Goal: Task Accomplishment & Management: Complete application form

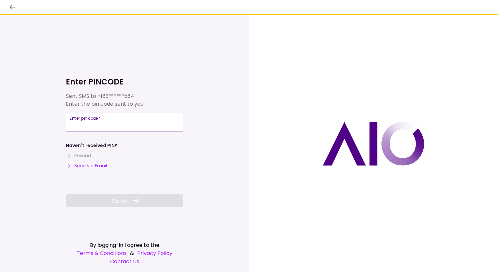
click at [89, 123] on input "Enter pin code   *" at bounding box center [124, 122] width 117 height 18
click at [98, 118] on div "Enter pin code   *" at bounding box center [124, 122] width 117 height 18
click at [92, 119] on div "Enter pin code   *" at bounding box center [124, 122] width 117 height 18
click at [87, 154] on button "Resend" at bounding box center [78, 155] width 25 height 7
click at [97, 123] on input "Enter pin code   *" at bounding box center [124, 122] width 117 height 18
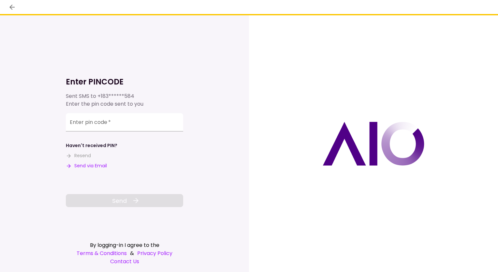
click at [73, 156] on button "Resend" at bounding box center [78, 155] width 25 height 7
click at [88, 155] on button "Resend" at bounding box center [78, 155] width 25 height 7
click at [75, 155] on button "Resend" at bounding box center [78, 155] width 25 height 7
click at [81, 165] on button "Send via Email" at bounding box center [86, 165] width 41 height 7
click at [106, 127] on input "Enter pin code   *" at bounding box center [124, 122] width 117 height 18
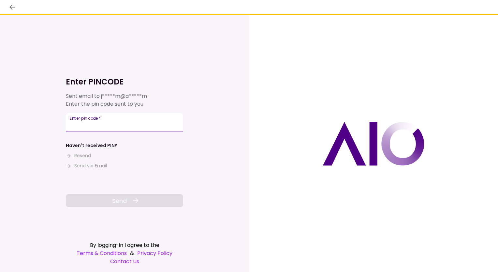
paste input "******"
type input "******"
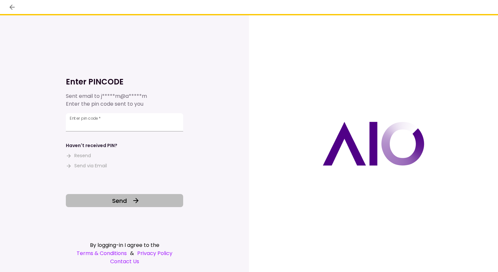
click at [117, 202] on span "Send" at bounding box center [119, 200] width 15 height 9
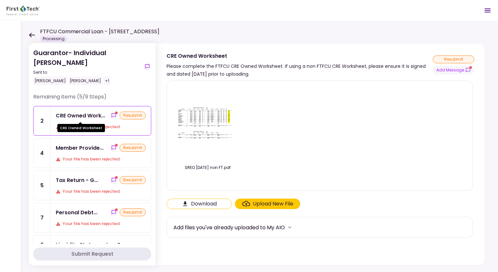
click at [88, 114] on div "CRE Owned Work..." at bounding box center [81, 116] width 50 height 8
click at [213, 124] on img at bounding box center [207, 123] width 65 height 39
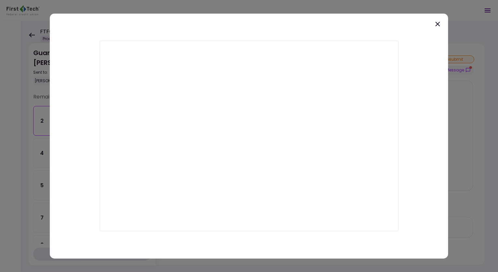
click at [438, 24] on icon at bounding box center [438, 24] width 5 height 5
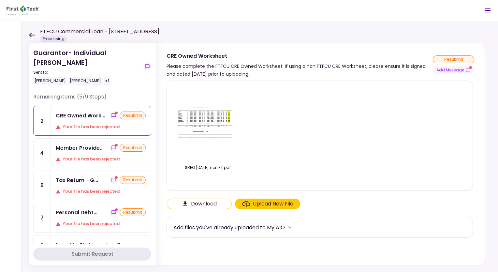
click at [193, 204] on button "Download" at bounding box center [199, 204] width 65 height 10
click at [209, 211] on section "SREO [DATE] non FT.pdf Download Upload New File Add files you've already upload…" at bounding box center [321, 172] width 308 height 182
click at [210, 204] on button "Download" at bounding box center [199, 204] width 65 height 10
click at [274, 204] on div "Upload New File" at bounding box center [273, 204] width 40 height 8
click at [0, 0] on input "Upload New File" at bounding box center [0, 0] width 0 height 0
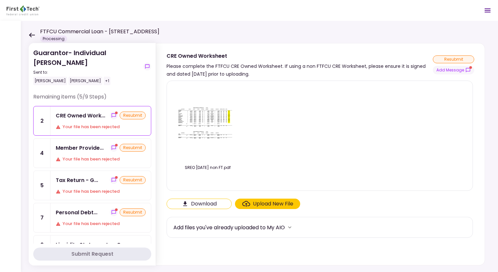
click at [264, 202] on div "Upload New File" at bounding box center [273, 204] width 40 height 8
click at [0, 0] on input "Upload New File" at bounding box center [0, 0] width 0 height 0
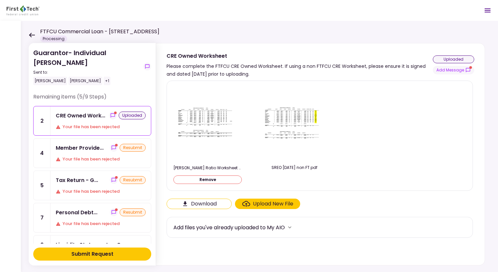
click at [94, 252] on div "Submit Request" at bounding box center [92, 254] width 42 height 8
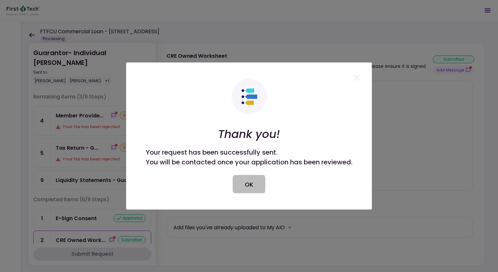
click at [251, 178] on button "OK" at bounding box center [249, 184] width 33 height 18
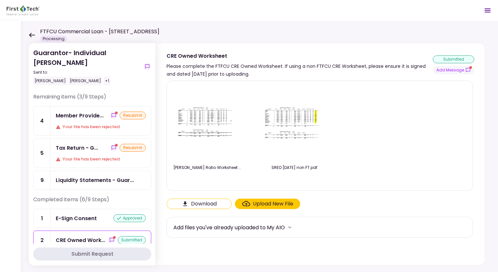
click at [82, 119] on div "Member Provide... resubmit Your file has been rejected" at bounding box center [101, 120] width 100 height 29
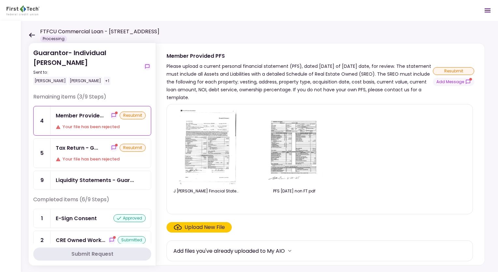
click at [211, 157] on img at bounding box center [208, 147] width 58 height 75
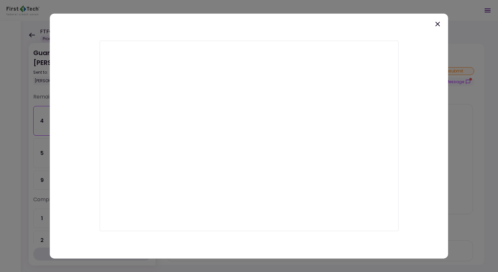
click at [438, 21] on div at bounding box center [249, 136] width 398 height 245
click at [438, 23] on icon at bounding box center [438, 24] width 8 height 8
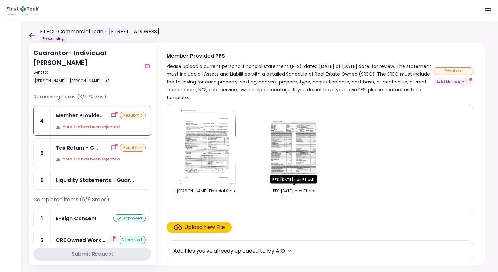
click at [298, 190] on div "PFS [DATE] non FT.pdf" at bounding box center [294, 191] width 68 height 6
drag, startPoint x: 312, startPoint y: 180, endPoint x: 310, endPoint y: 201, distance: 21.0
click at [310, 201] on div at bounding box center [294, 203] width 68 height 9
click at [291, 156] on img at bounding box center [295, 147] width 58 height 75
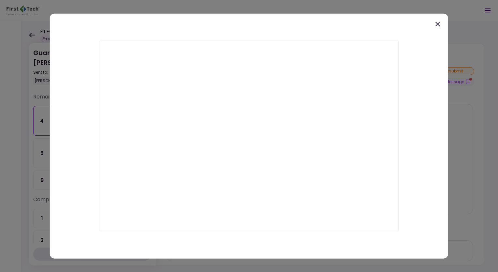
click at [439, 24] on icon at bounding box center [438, 24] width 8 height 8
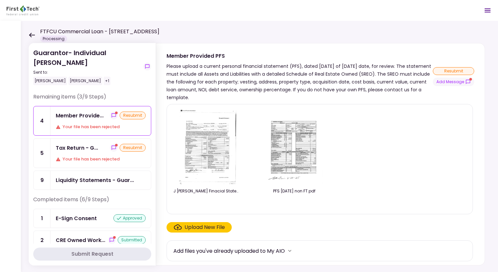
click at [199, 176] on img at bounding box center [208, 147] width 58 height 75
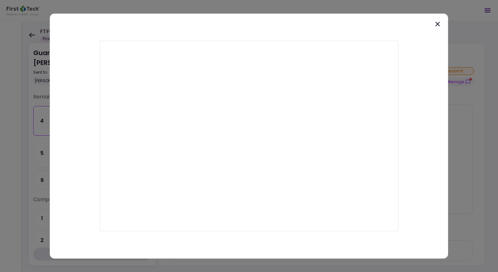
click at [440, 24] on icon at bounding box center [438, 24] width 8 height 8
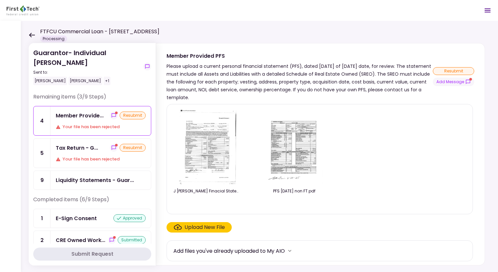
click at [211, 225] on div "Upload New File" at bounding box center [205, 227] width 40 height 8
click at [0, 0] on input "Upload New File" at bounding box center [0, 0] width 0 height 0
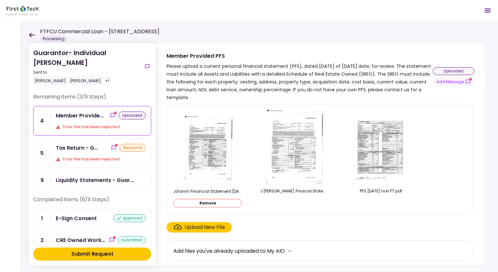
click at [92, 254] on div "Submit Request" at bounding box center [92, 254] width 42 height 8
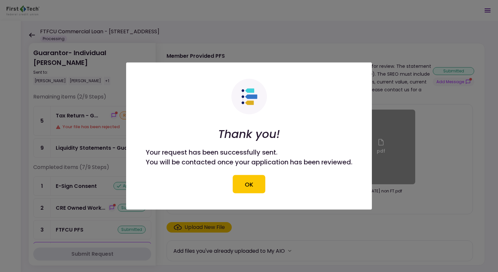
click at [83, 121] on div at bounding box center [249, 136] width 498 height 272
click at [266, 187] on div "Thank you! Your request has been successfully sent. You will be contacted once …" at bounding box center [249, 136] width 207 height 114
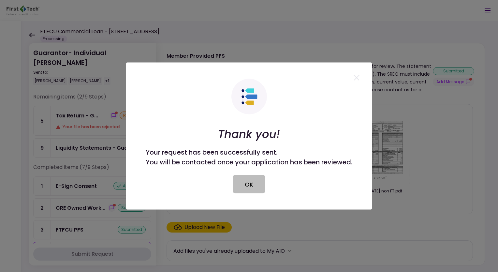
click at [246, 184] on button "OK" at bounding box center [249, 184] width 33 height 18
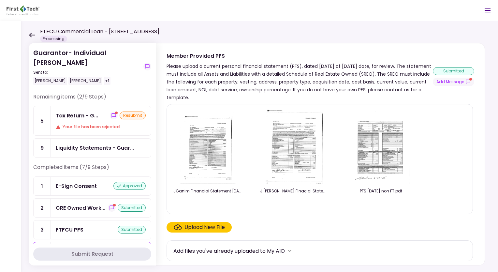
click at [78, 112] on div "Tax Return - G..." at bounding box center [77, 116] width 42 height 8
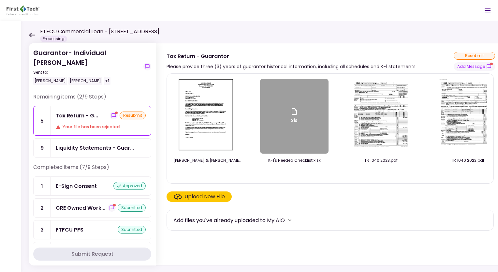
click at [33, 32] on div "FTFCU Commercial Loan - [STREET_ADDRESS] Processing" at bounding box center [94, 35] width 131 height 14
click at [32, 34] on icon at bounding box center [32, 35] width 6 height 5
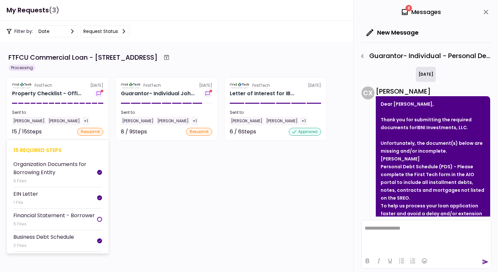
scroll to position [109, 0]
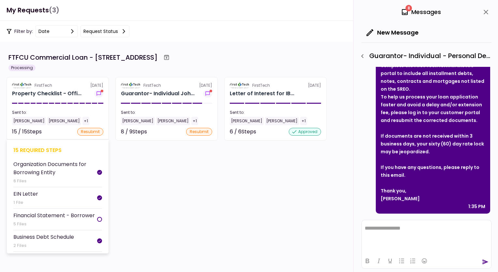
click at [68, 112] on div "Sent to:" at bounding box center [57, 113] width 91 height 6
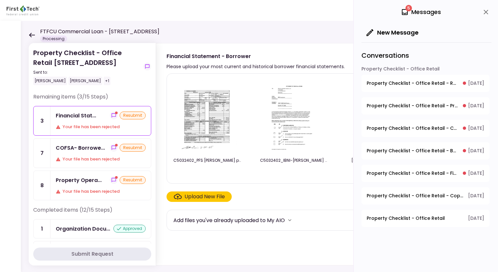
click at [86, 120] on div "Financial Stat... resubmit Your file has been rejected" at bounding box center [101, 120] width 100 height 29
click at [208, 127] on img at bounding box center [208, 116] width 58 height 75
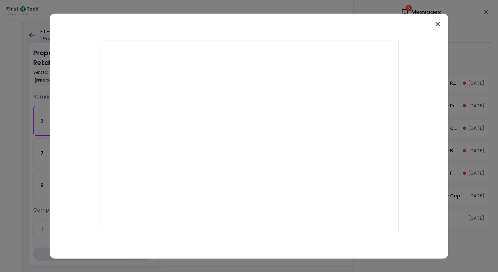
click at [439, 25] on icon at bounding box center [438, 24] width 8 height 8
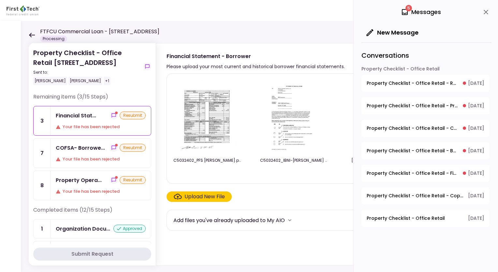
click at [285, 130] on img at bounding box center [295, 116] width 58 height 75
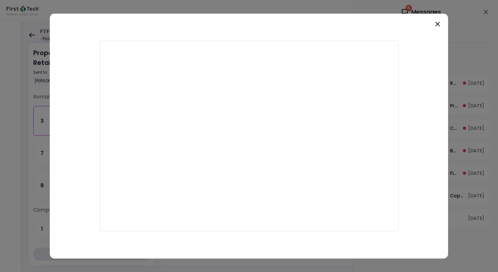
click at [436, 24] on icon at bounding box center [438, 24] width 8 height 8
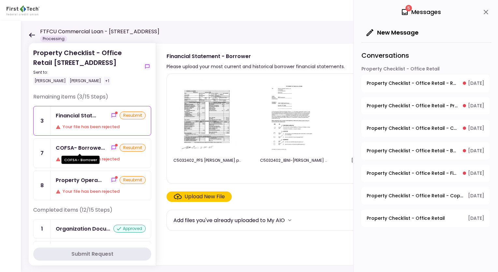
drag, startPoint x: 67, startPoint y: 144, endPoint x: 64, endPoint y: 159, distance: 14.6
click at [64, 159] on div "COFSA- Borrower" at bounding box center [81, 160] width 38 height 8
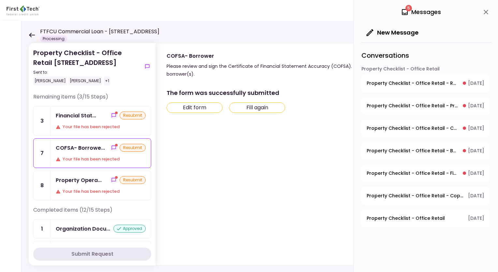
click at [200, 107] on button "Edit form" at bounding box center [195, 107] width 56 height 10
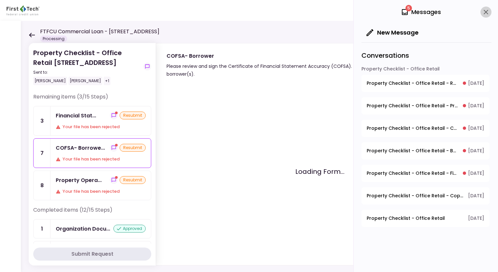
click at [486, 13] on icon "close" at bounding box center [486, 12] width 8 height 8
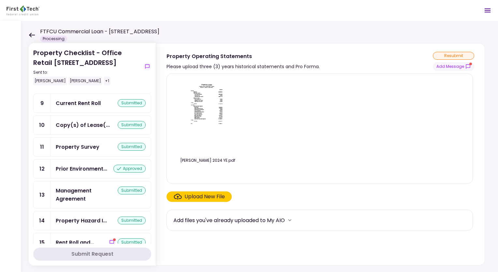
scroll to position [233, 0]
click at [82, 238] on div "Rent Roll and..." at bounding box center [75, 242] width 38 height 8
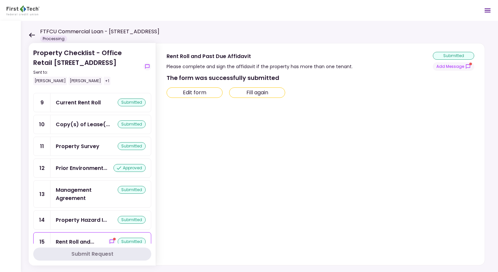
click at [190, 93] on button "Edit form" at bounding box center [195, 92] width 56 height 10
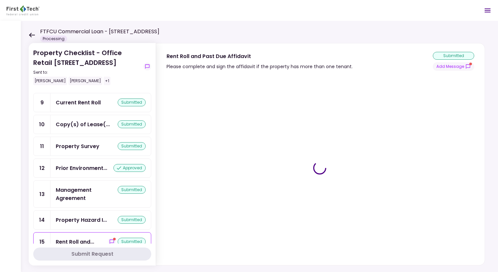
type input "***"
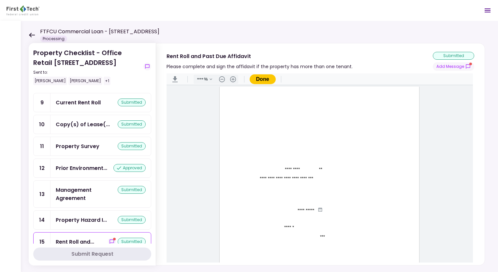
click at [307, 120] on div "**********" at bounding box center [320, 215] width 200 height 258
click at [172, 77] on button ".cls-1{fill:#abb0c4;} icon - header - download" at bounding box center [175, 79] width 10 height 10
click at [263, 74] on button "Done" at bounding box center [263, 79] width 26 height 10
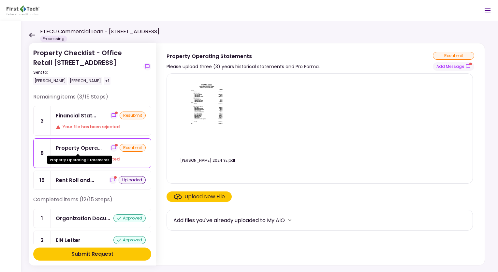
click at [81, 150] on div "Property Opera..." at bounding box center [79, 148] width 46 height 8
click at [79, 150] on div "Property Opera..." at bounding box center [79, 148] width 46 height 8
click at [200, 95] on img at bounding box center [208, 116] width 58 height 75
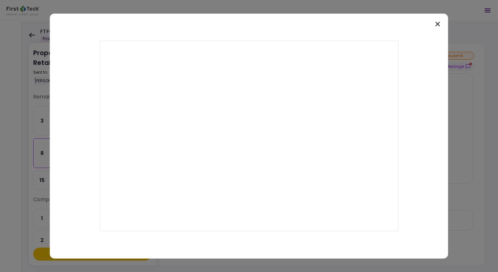
click at [439, 23] on icon at bounding box center [438, 24] width 5 height 5
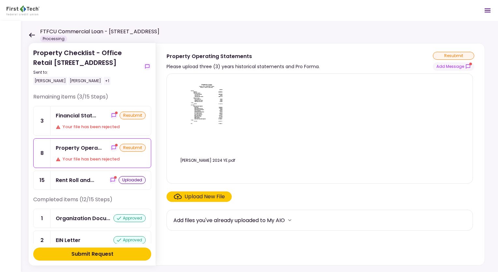
click at [122, 253] on button "Submit Request" at bounding box center [92, 253] width 118 height 13
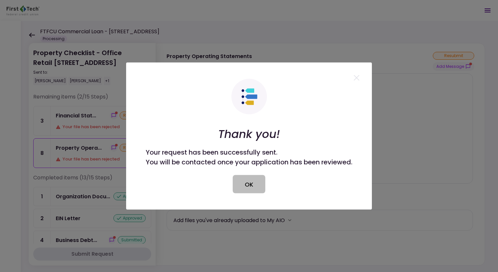
click at [243, 187] on button "OK" at bounding box center [249, 184] width 33 height 18
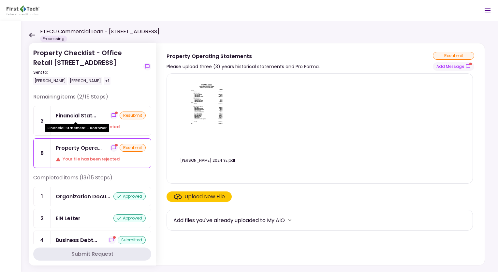
click at [85, 113] on div "Financial Stat..." at bounding box center [76, 116] width 40 height 8
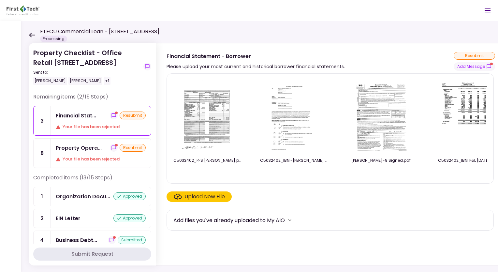
click at [463, 106] on img at bounding box center [468, 116] width 58 height 75
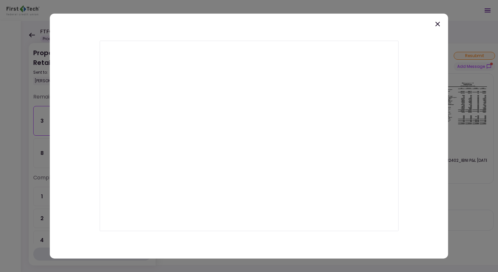
click at [435, 25] on icon at bounding box center [438, 24] width 8 height 8
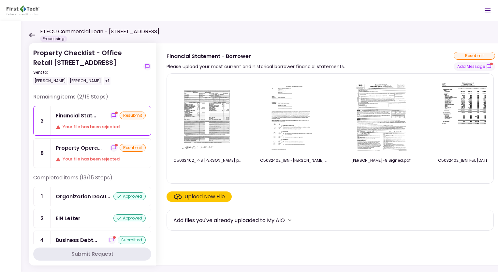
click at [28, 34] on div "Property Checklist - Office Retail [GEOGRAPHIC_DATA] Sent to: [PERSON_NAME] [PE…" at bounding box center [270, 146] width 498 height 251
click at [31, 35] on icon at bounding box center [32, 35] width 6 height 5
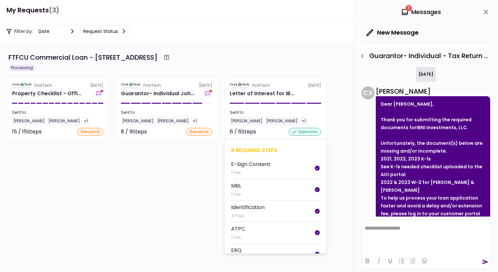
scroll to position [333, 0]
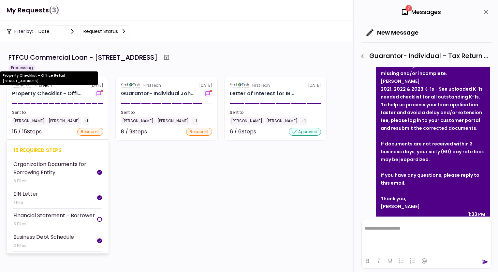
click at [51, 97] on div "Property Checklist - Offi..." at bounding box center [46, 94] width 69 height 8
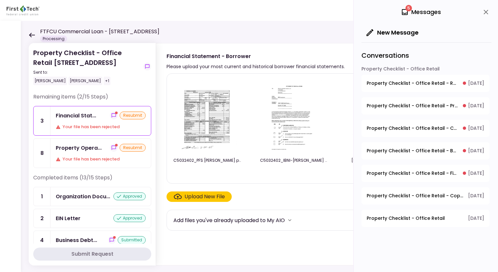
click at [87, 115] on div "Financial Stat..." at bounding box center [76, 116] width 40 height 8
click at [65, 138] on link "8 Property Opera... resubmit Your file has been rejected" at bounding box center [92, 153] width 118 height 30
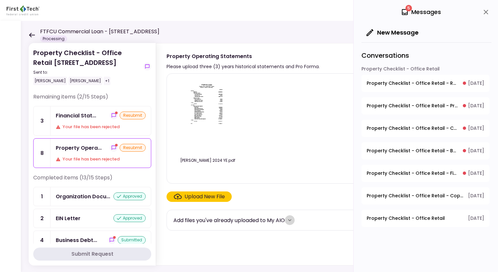
click at [293, 221] on icon "more" at bounding box center [290, 220] width 7 height 7
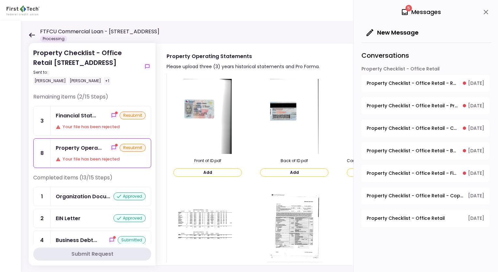
scroll to position [590, 0]
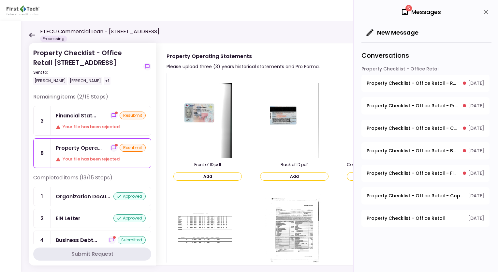
click at [486, 13] on icon "close" at bounding box center [486, 12] width 8 height 8
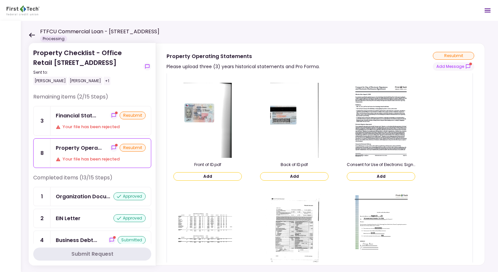
click at [62, 111] on div "Financial Stat... resubmit Your file has been rejected" at bounding box center [101, 120] width 100 height 29
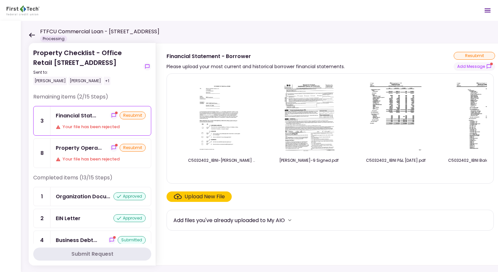
scroll to position [0, 103]
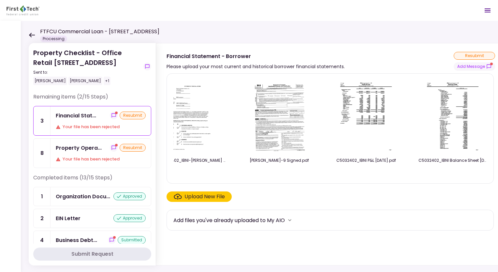
click at [32, 31] on div "FTFCU Commercial Loan - [STREET_ADDRESS] Processing" at bounding box center [94, 35] width 131 height 14
click at [31, 35] on icon at bounding box center [32, 35] width 6 height 5
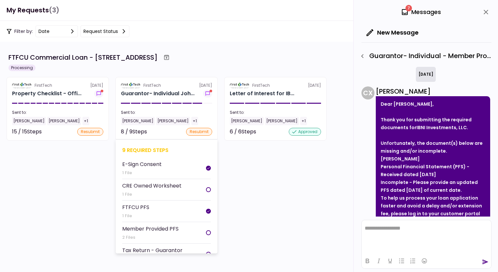
scroll to position [357, 0]
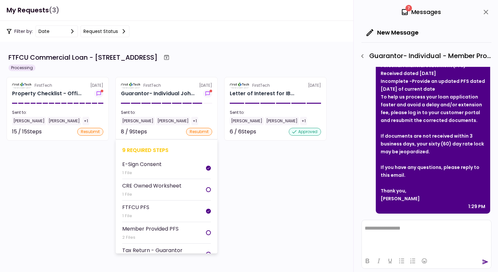
click at [174, 90] on div "Guarantor- Individual Joh..." at bounding box center [158, 94] width 74 height 8
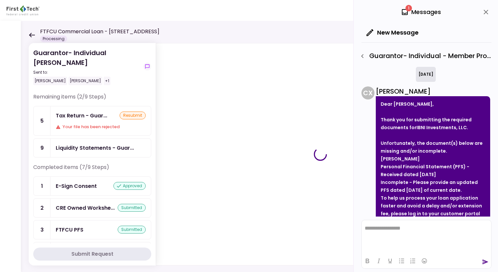
scroll to position [357, 0]
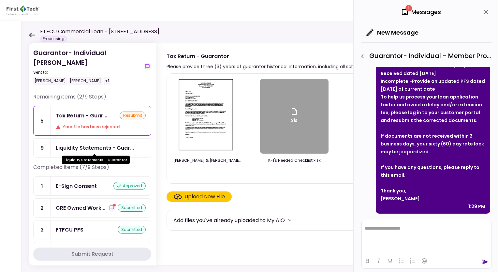
click at [104, 147] on div "Liquidity Statements - Guar..." at bounding box center [95, 148] width 78 height 8
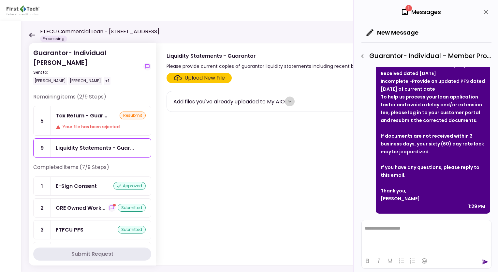
click at [291, 101] on icon "more" at bounding box center [289, 101] width 3 height 2
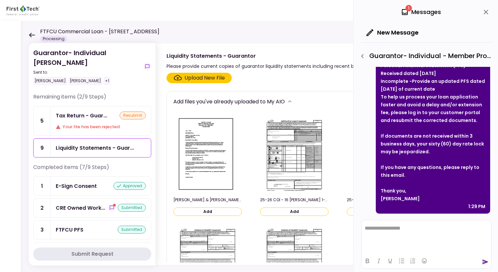
click at [69, 127] on div "Your file has been rejected" at bounding box center [101, 127] width 90 height 7
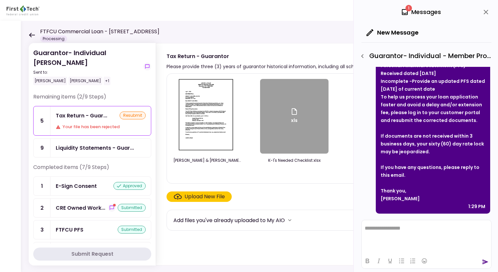
click at [27, 35] on div "Guarantor- Individual [PERSON_NAME] Sent to: [PERSON_NAME] [PERSON_NAME] +1 Rem…" at bounding box center [270, 146] width 498 height 251
click at [32, 32] on div "FTFCU Commercial Loan - [STREET_ADDRESS] Processing" at bounding box center [94, 35] width 131 height 14
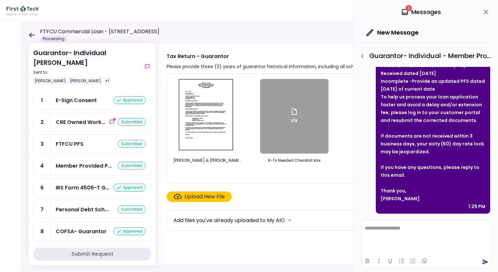
click at [86, 227] on div "COFSA- Guarantor" at bounding box center [81, 231] width 51 height 8
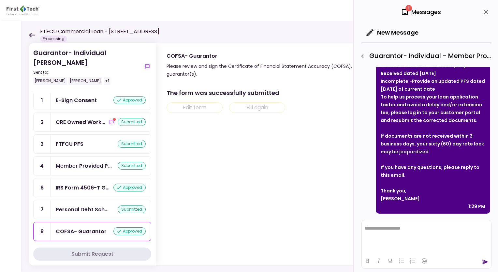
click at [264, 89] on div "The form was successfully submitted" at bounding box center [320, 92] width 306 height 9
click at [490, 9] on icon "close" at bounding box center [486, 12] width 8 height 8
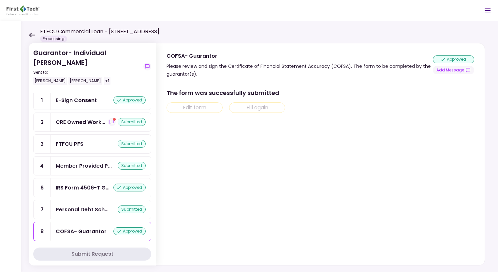
click at [31, 29] on div "FTFCU Commercial Loan - [STREET_ADDRESS] Processing" at bounding box center [94, 35] width 131 height 14
drag, startPoint x: 31, startPoint y: 29, endPoint x: 29, endPoint y: 33, distance: 4.2
click at [29, 33] on icon at bounding box center [32, 35] width 6 height 5
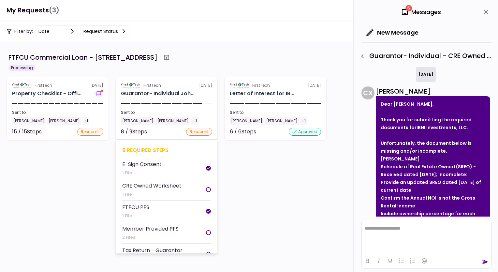
scroll to position [132, 0]
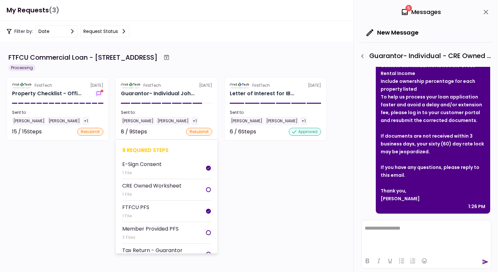
click at [167, 92] on div "Guarantor- Individual Joh..." at bounding box center [158, 94] width 74 height 8
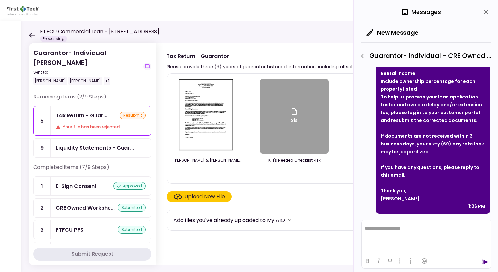
click at [32, 34] on icon at bounding box center [32, 35] width 6 height 5
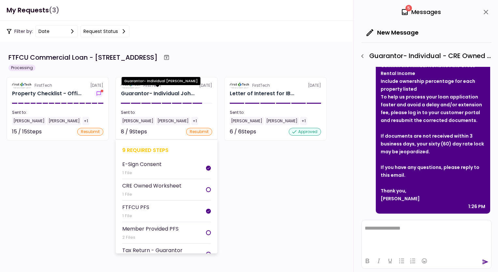
click at [183, 92] on div "Guarantor- Individual Joh..." at bounding box center [158, 94] width 74 height 8
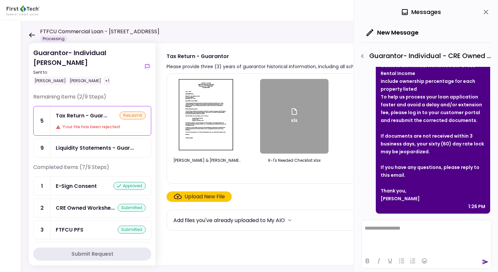
click at [30, 36] on icon at bounding box center [32, 35] width 6 height 5
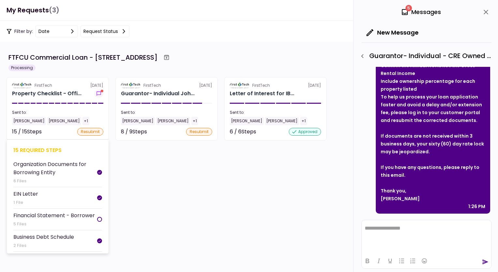
click at [69, 84] on div "FirstTech [DATE]" at bounding box center [57, 85] width 91 height 6
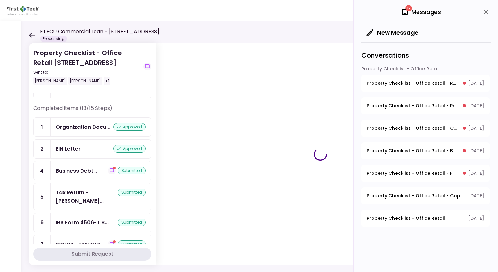
scroll to position [163, 0]
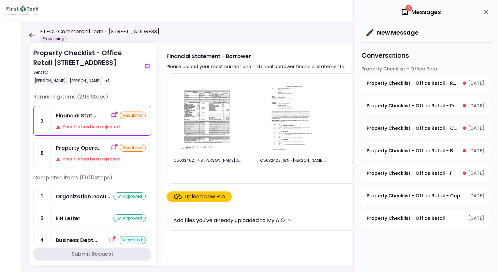
click at [203, 195] on div "Upload New File" at bounding box center [205, 197] width 40 height 8
click at [0, 0] on input "Upload New File" at bounding box center [0, 0] width 0 height 0
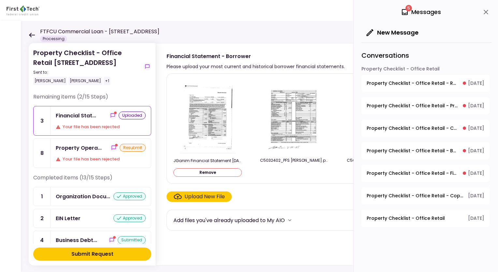
click at [313, 128] on img at bounding box center [295, 116] width 58 height 75
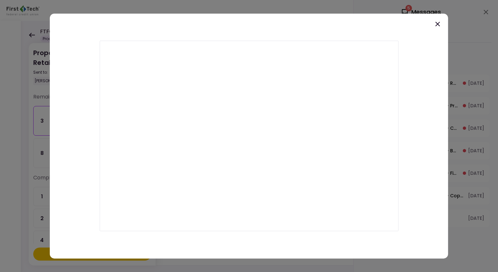
click at [436, 22] on icon at bounding box center [438, 24] width 5 height 5
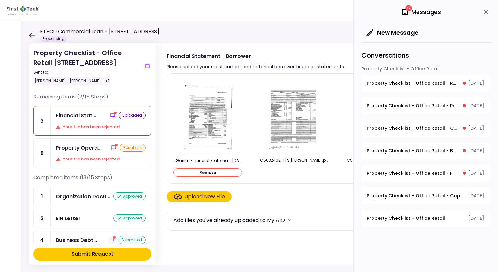
click at [211, 171] on button "Remove" at bounding box center [207, 172] width 68 height 8
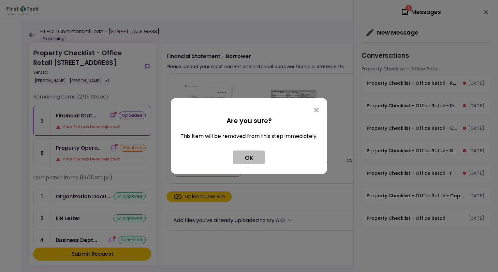
click at [259, 156] on button "OK" at bounding box center [249, 158] width 33 height 14
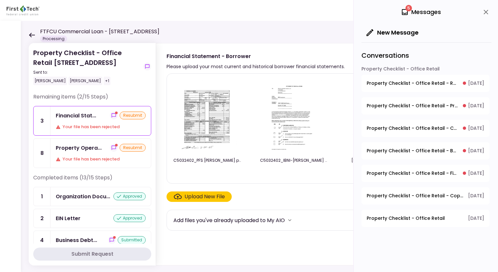
click at [194, 121] on img at bounding box center [208, 116] width 58 height 75
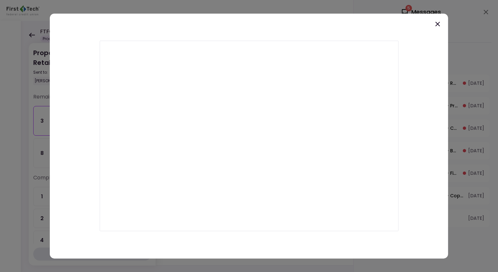
click at [439, 26] on icon at bounding box center [438, 24] width 8 height 8
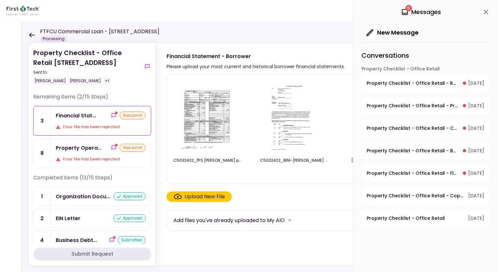
click at [195, 197] on div "Upload New File" at bounding box center [205, 197] width 40 height 8
click at [0, 0] on input "Upload New File" at bounding box center [0, 0] width 0 height 0
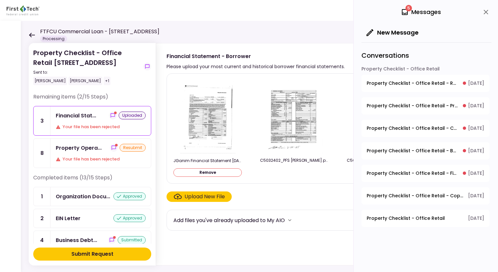
click at [207, 196] on div "Upload New File" at bounding box center [205, 197] width 40 height 8
click at [0, 0] on input "Upload New File" at bounding box center [0, 0] width 0 height 0
click at [100, 251] on div "Submit Request" at bounding box center [92, 254] width 42 height 8
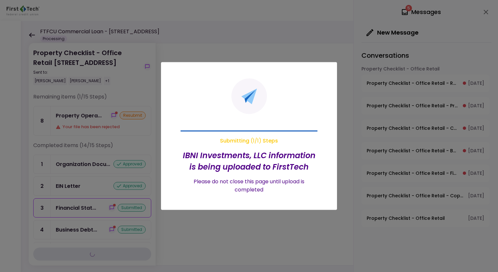
click at [90, 125] on div at bounding box center [249, 136] width 498 height 272
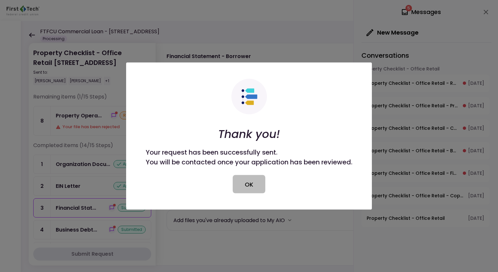
click at [252, 177] on div "Thank you! Your request has been successfully sent. You will be contacted once …" at bounding box center [249, 136] width 207 height 114
click at [251, 179] on button "OK" at bounding box center [249, 184] width 33 height 18
click at [83, 119] on div "Property Opera... resubmit Your file has been rejected" at bounding box center [101, 120] width 100 height 29
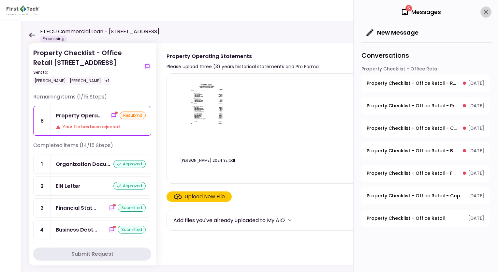
click at [486, 11] on icon "close" at bounding box center [486, 12] width 8 height 8
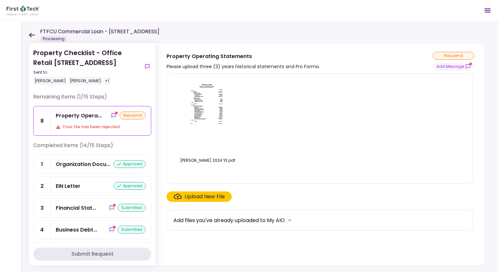
click at [33, 35] on icon at bounding box center [32, 35] width 6 height 5
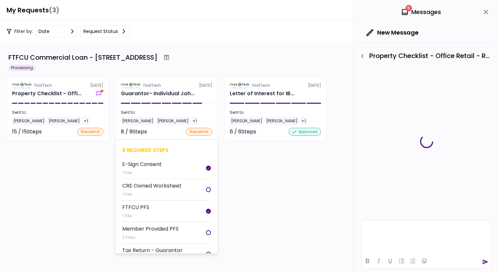
click at [159, 83] on div "FirstTech" at bounding box center [152, 85] width 18 height 6
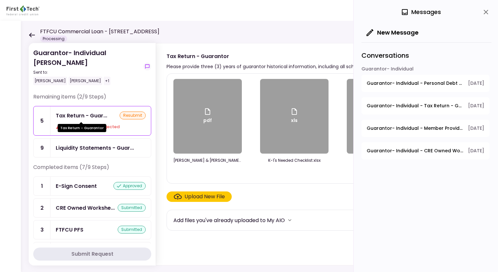
click at [71, 118] on div "Tax Return - Guar..." at bounding box center [82, 116] width 52 height 8
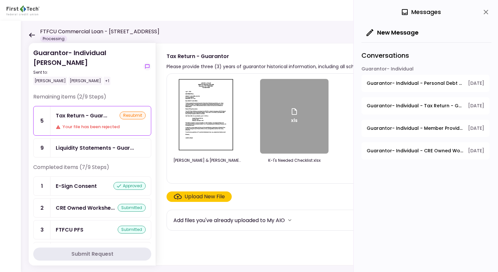
click at [219, 127] on img at bounding box center [208, 116] width 58 height 75
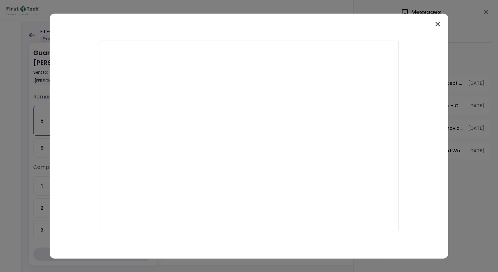
click at [439, 25] on icon at bounding box center [438, 24] width 8 height 8
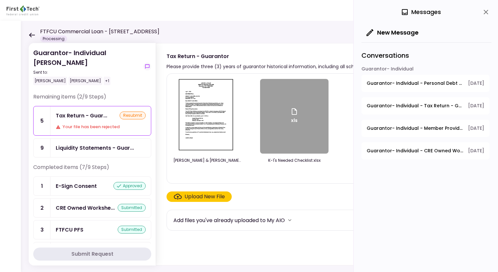
click at [273, 104] on div "xls" at bounding box center [294, 116] width 68 height 75
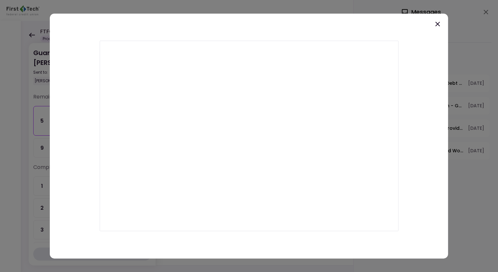
click at [291, 20] on div at bounding box center [249, 136] width 398 height 245
click at [437, 21] on icon at bounding box center [438, 24] width 8 height 8
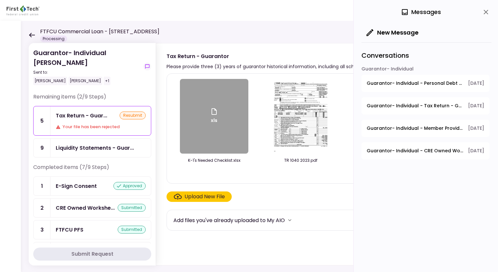
scroll to position [0, 103]
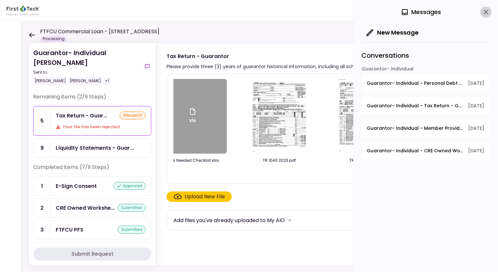
click at [487, 11] on icon "close" at bounding box center [486, 12] width 5 height 5
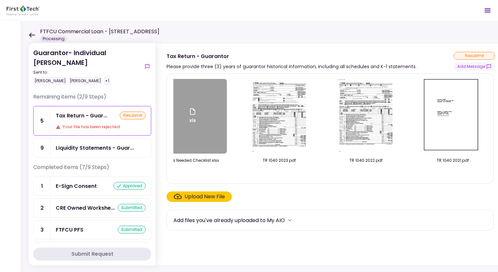
click at [104, 120] on div "Tax Return - Guar... resubmit Your file has been rejected" at bounding box center [101, 120] width 100 height 29
click at [280, 58] on div "Tax Return - Guarantor" at bounding box center [292, 56] width 250 height 8
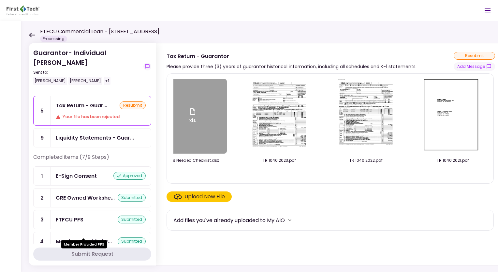
scroll to position [0, 0]
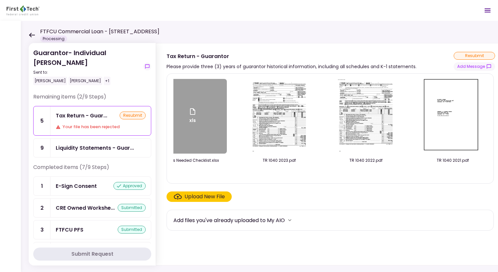
click at [28, 37] on div "Guarantor- Individual [PERSON_NAME] Sent to: [PERSON_NAME] [PERSON_NAME] +1 Rem…" at bounding box center [270, 146] width 498 height 251
click at [28, 36] on div "Guarantor- Individual [PERSON_NAME] Sent to: [PERSON_NAME] [PERSON_NAME] +1 Rem…" at bounding box center [270, 146] width 498 height 251
click at [32, 33] on icon at bounding box center [32, 35] width 6 height 5
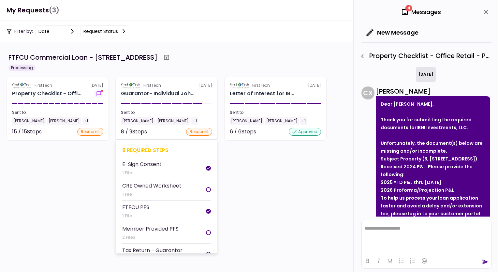
click at [173, 87] on div "FirstTech [DATE]" at bounding box center [166, 85] width 91 height 6
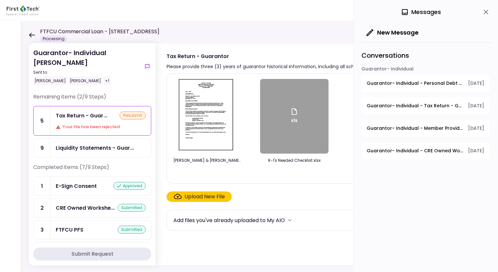
click at [32, 37] on div "FTFCU Commercial Loan - [STREET_ADDRESS] Processing" at bounding box center [94, 35] width 131 height 14
click at [32, 30] on div "FTFCU Commercial Loan - [STREET_ADDRESS] Processing" at bounding box center [94, 35] width 131 height 14
click at [31, 34] on icon at bounding box center [32, 35] width 6 height 5
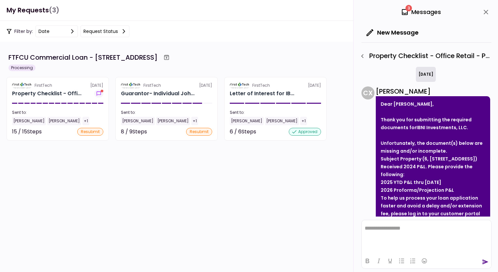
scroll to position [109, 0]
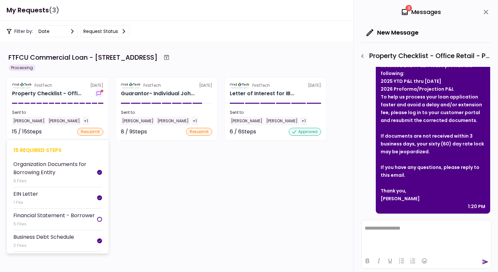
click at [53, 95] on div "Property Checklist - Offi..." at bounding box center [46, 94] width 69 height 8
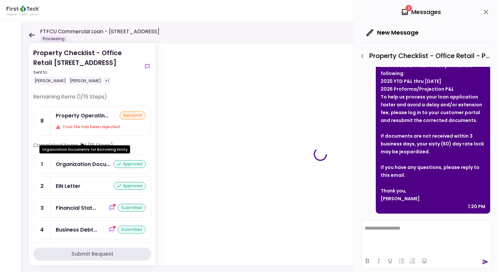
scroll to position [98, 0]
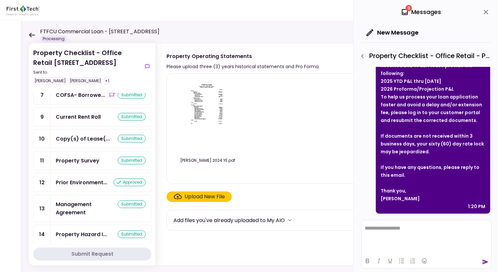
scroll to position [223, 0]
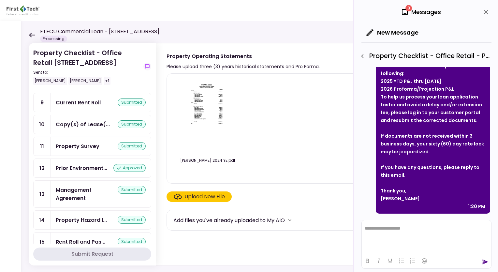
click at [37, 36] on div "FTFCU Commercial Loan - [STREET_ADDRESS] Processing" at bounding box center [94, 35] width 131 height 14
click at [32, 33] on icon at bounding box center [32, 35] width 6 height 5
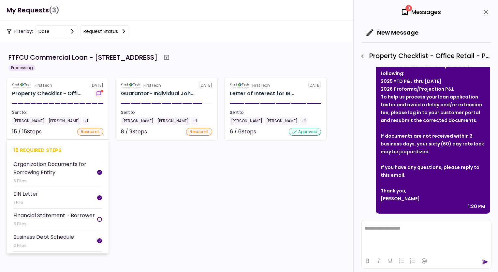
click at [52, 94] on div "Property Checklist - Offi..." at bounding box center [46, 94] width 69 height 8
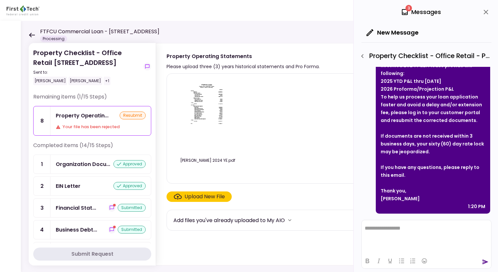
click at [31, 35] on icon at bounding box center [32, 35] width 6 height 5
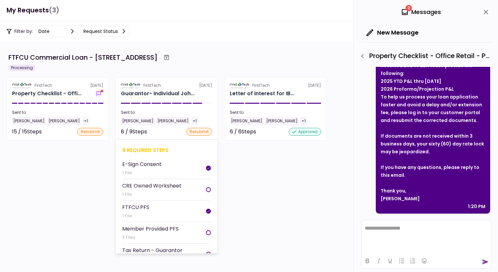
click at [160, 83] on div "FirstTech" at bounding box center [152, 85] width 18 height 6
